Goal: Find specific page/section: Find specific page/section

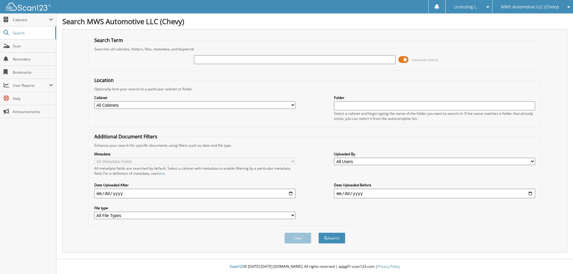
click at [242, 61] on input "text" at bounding box center [294, 59] width 201 height 9
type input "590174"
click at [334, 238] on button "Search" at bounding box center [332, 238] width 27 height 11
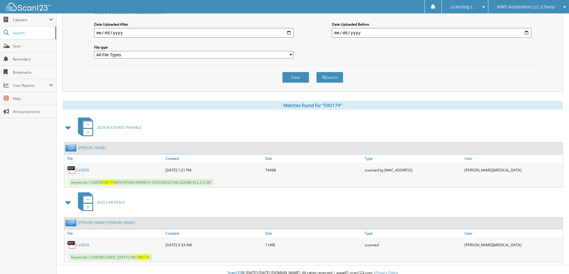
scroll to position [168, 0]
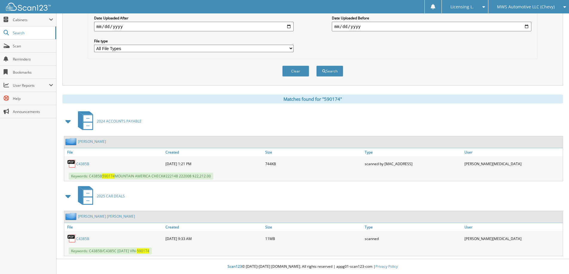
click at [83, 237] on link "C4385B" at bounding box center [82, 238] width 13 height 5
